Goal: Book appointment/travel/reservation

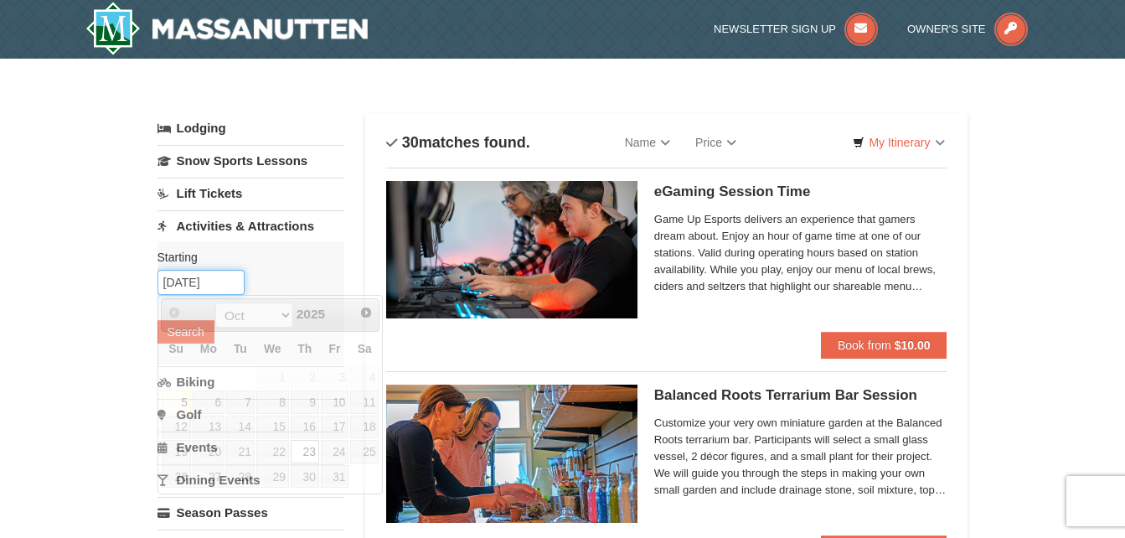
click at [235, 280] on input "[DATE]" at bounding box center [201, 282] width 87 height 25
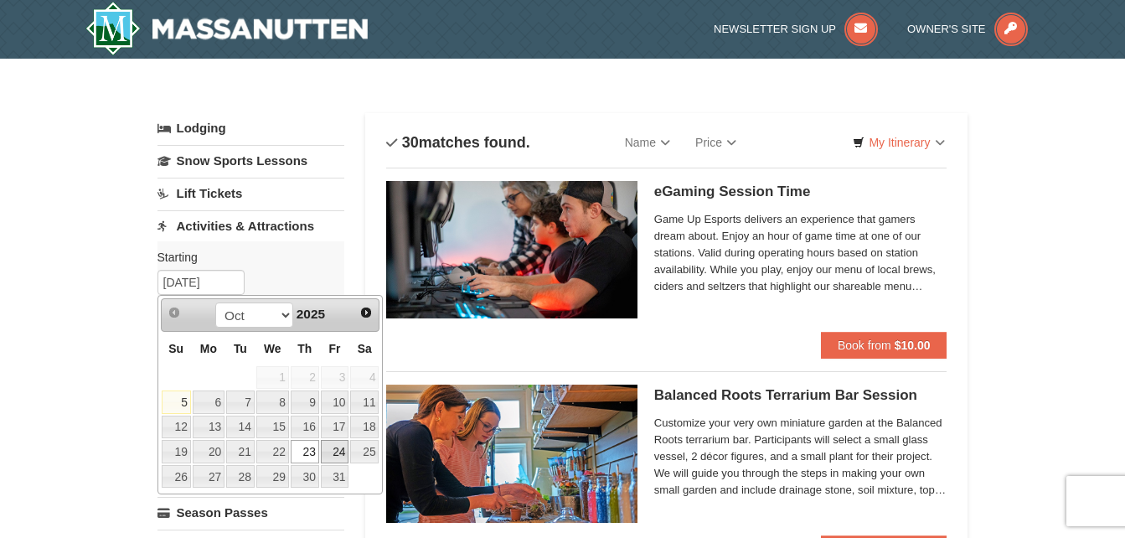
click at [339, 447] on link "24" at bounding box center [335, 451] width 28 height 23
type input "[DATE]"
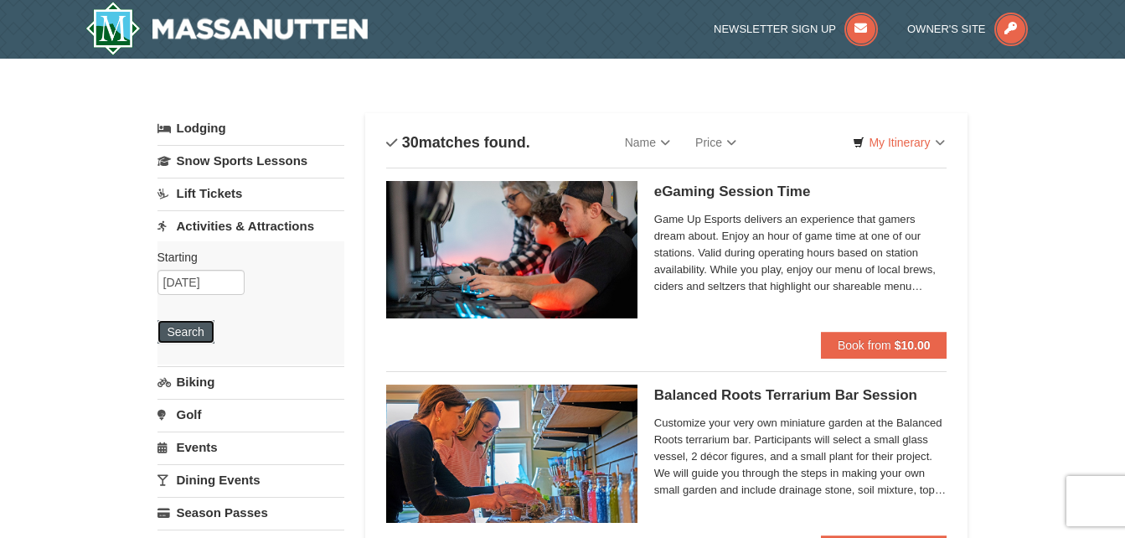
click at [189, 332] on button "Search" at bounding box center [186, 331] width 57 height 23
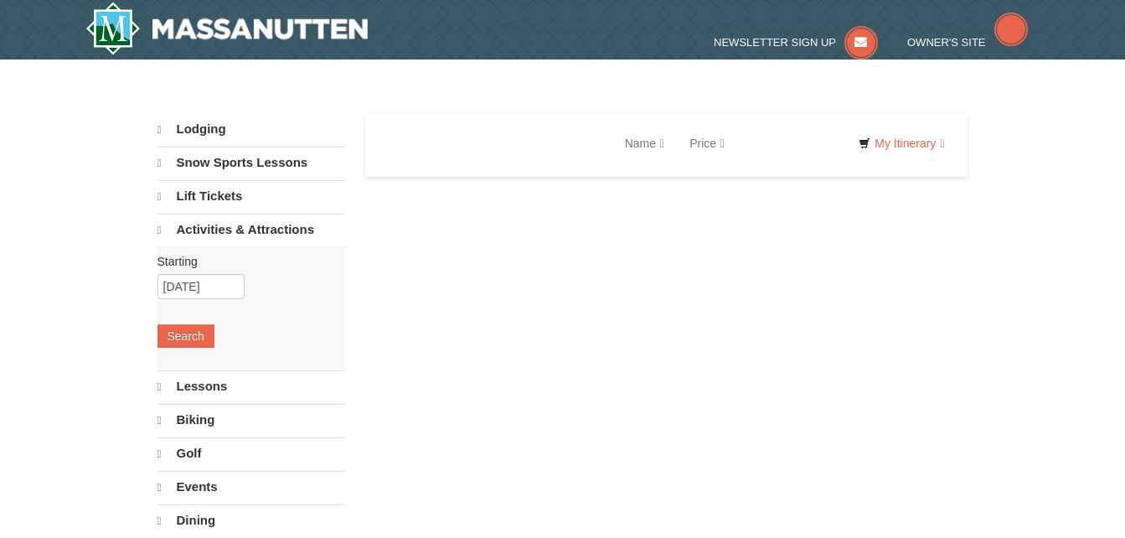
select select "10"
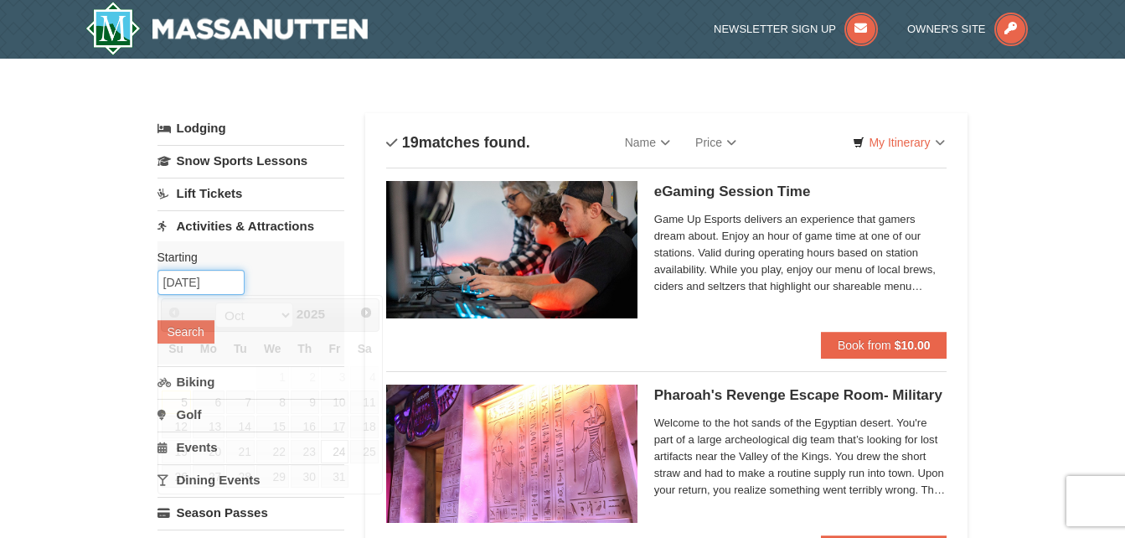
click at [227, 284] on input "[DATE]" at bounding box center [201, 282] width 87 height 25
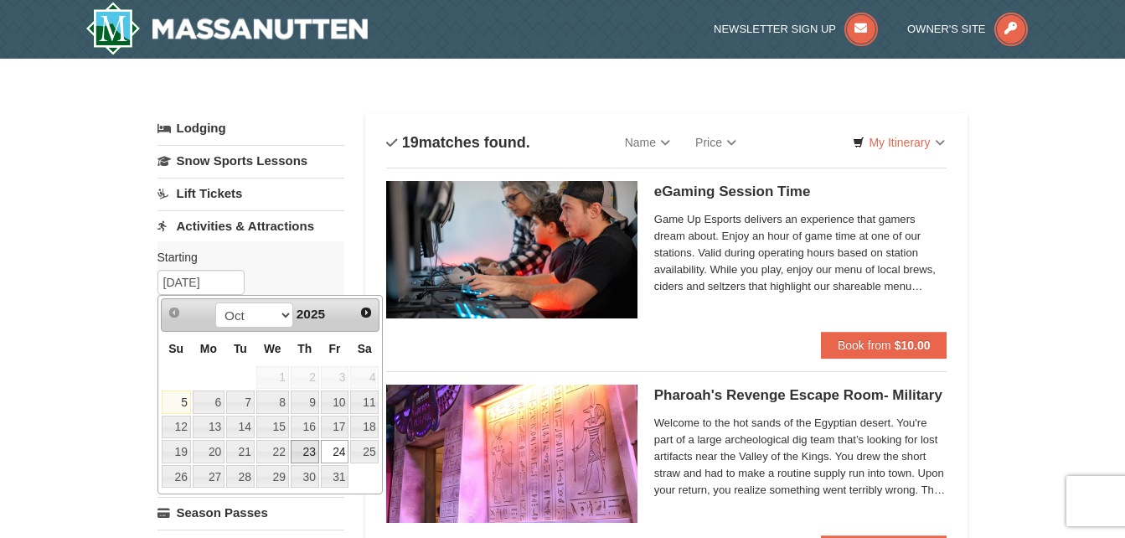
click at [307, 450] on link "23" at bounding box center [305, 451] width 28 height 23
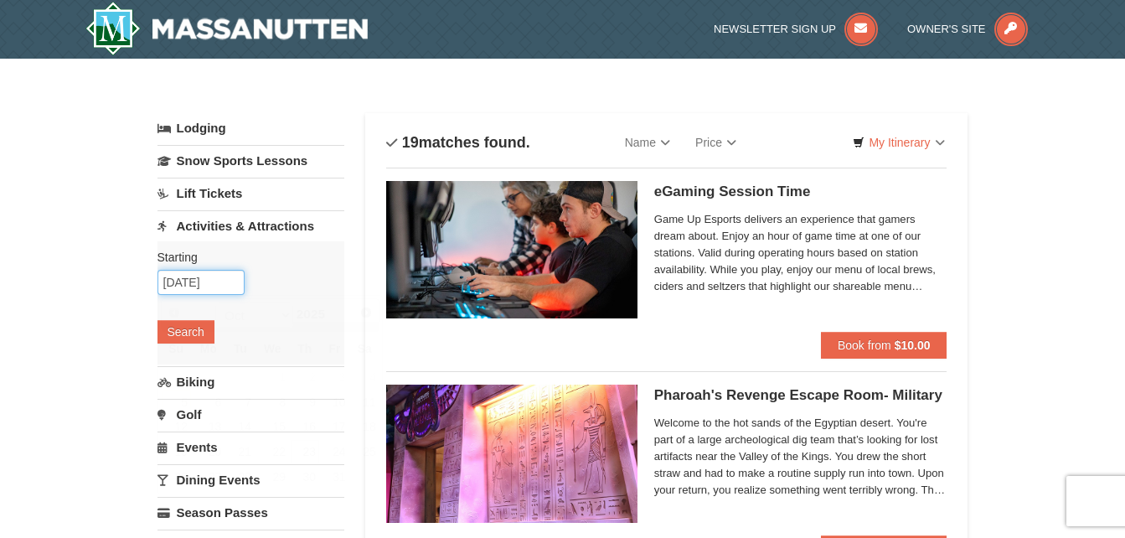
click at [225, 278] on input "[DATE]" at bounding box center [201, 282] width 87 height 25
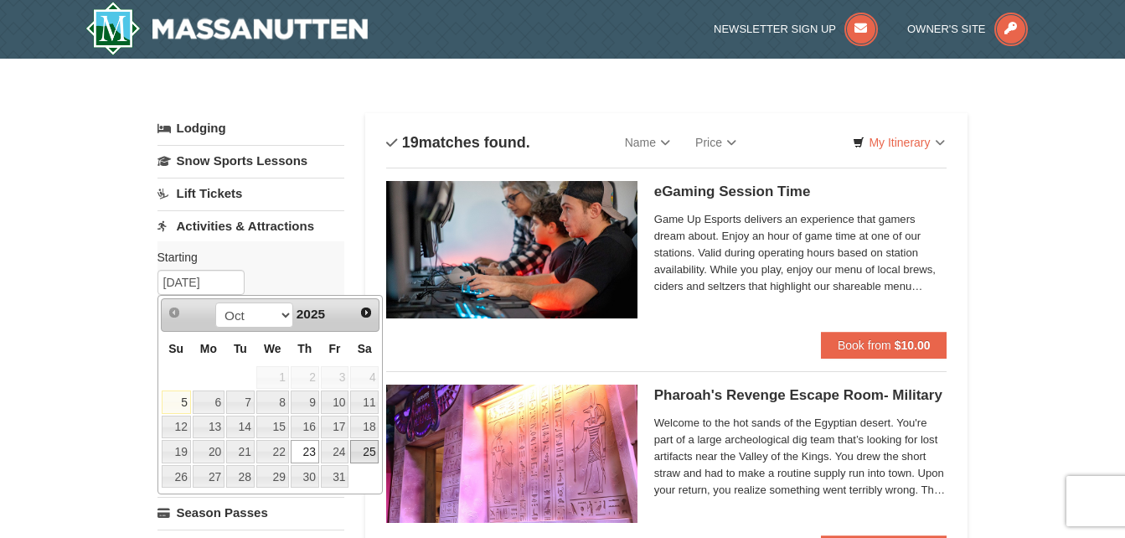
click at [364, 449] on link "25" at bounding box center [364, 451] width 28 height 23
type input "[DATE]"
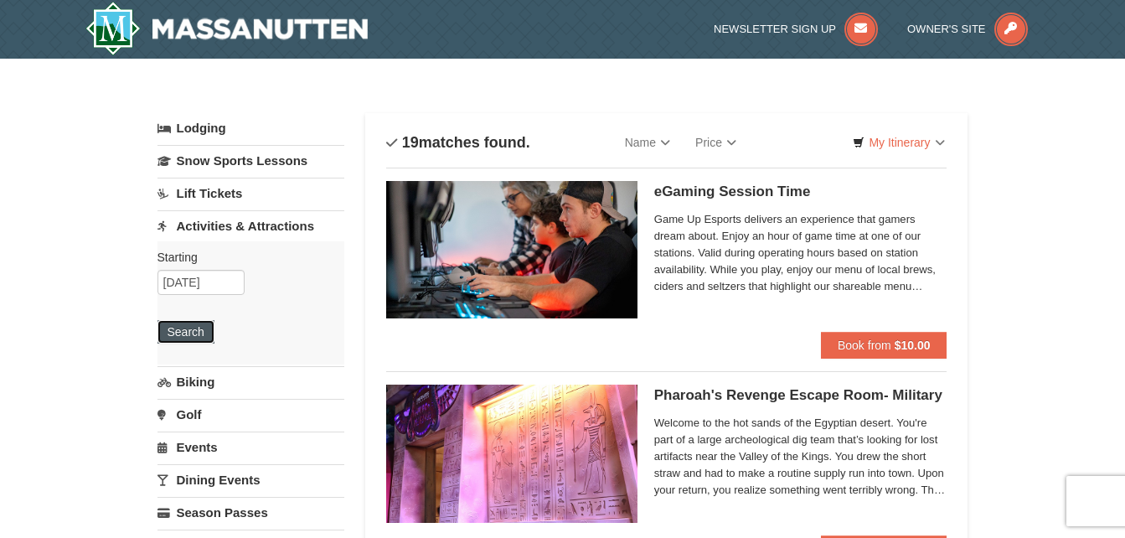
click at [201, 329] on button "Search" at bounding box center [186, 331] width 57 height 23
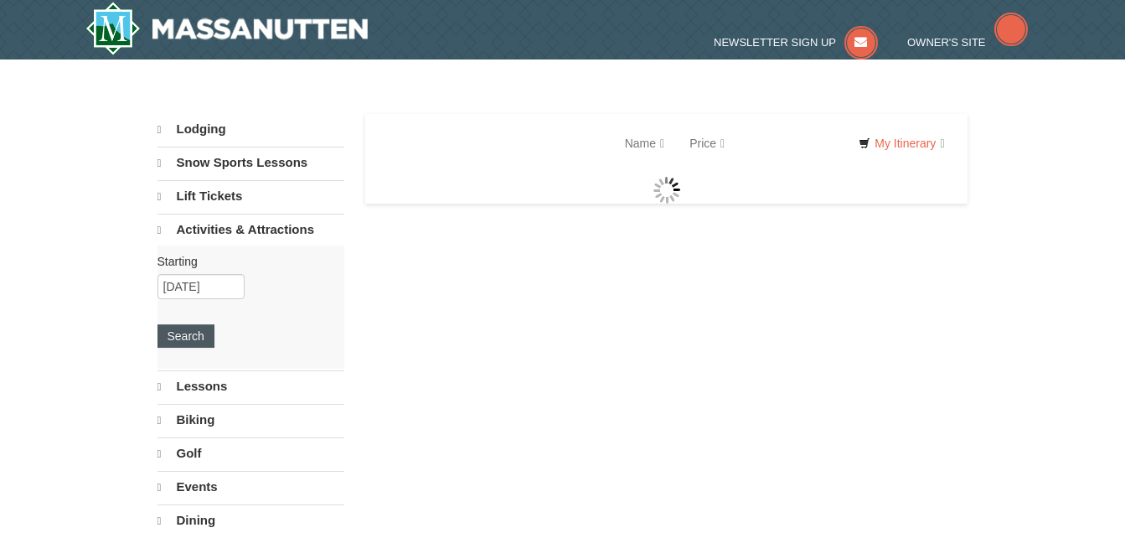
select select "10"
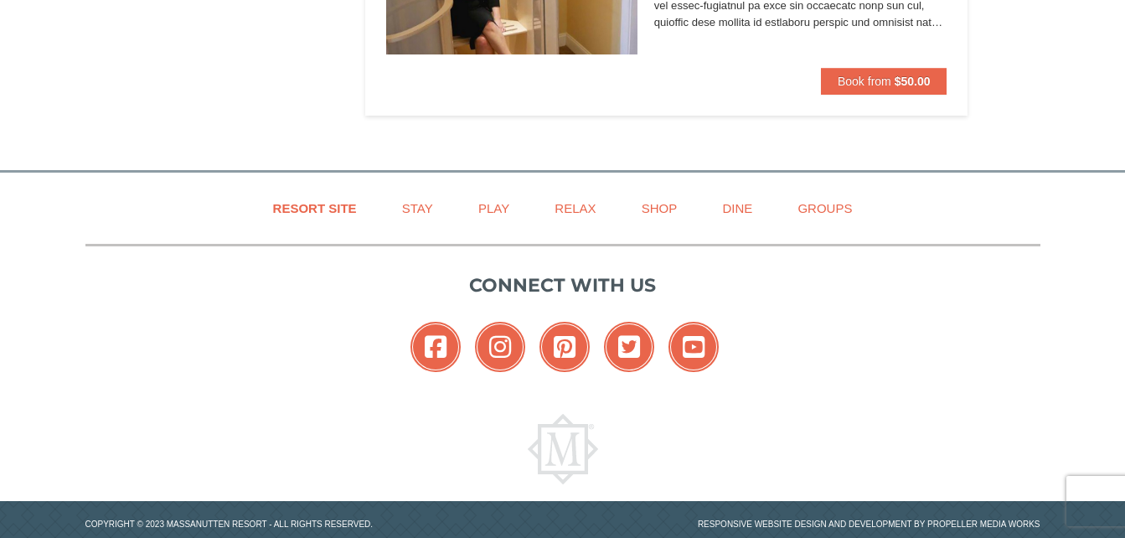
scroll to position [5782, 0]
